Goal: Information Seeking & Learning: Learn about a topic

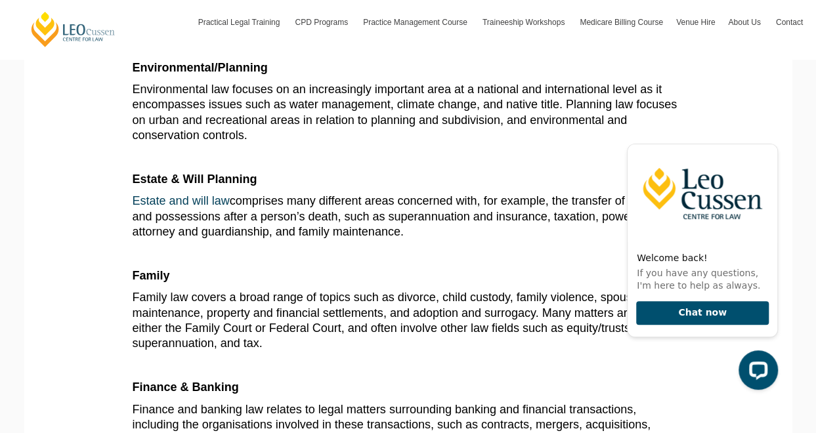
scroll to position [1488, 0]
